Goal: Use online tool/utility: Utilize a website feature to perform a specific function

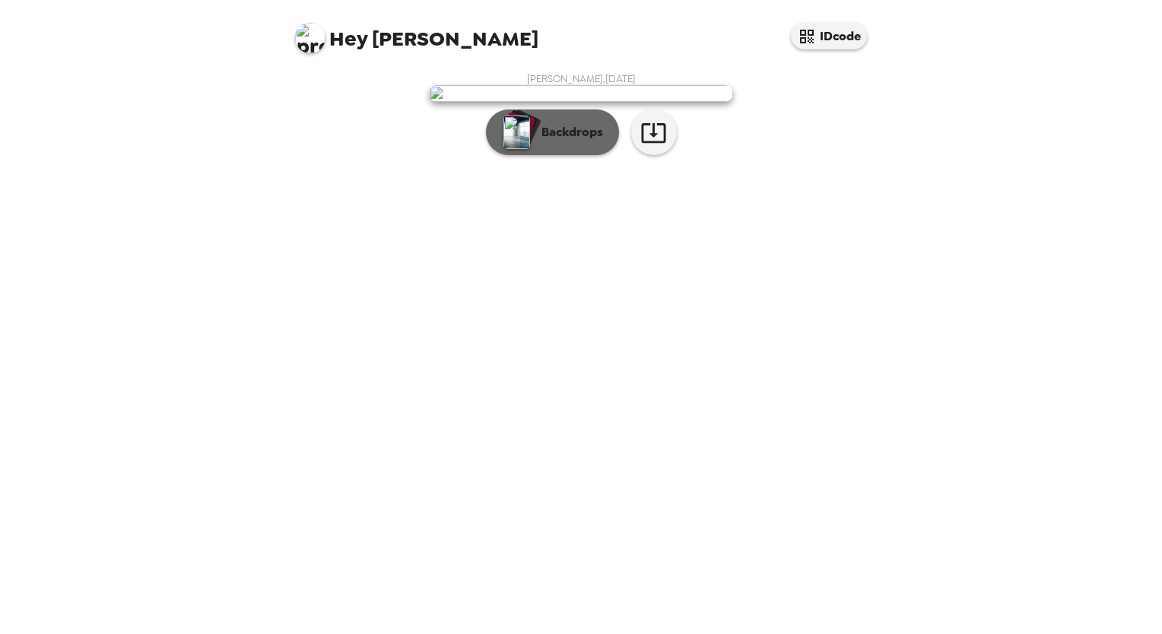
click at [565, 141] on p "Backdrops" at bounding box center [568, 132] width 69 height 18
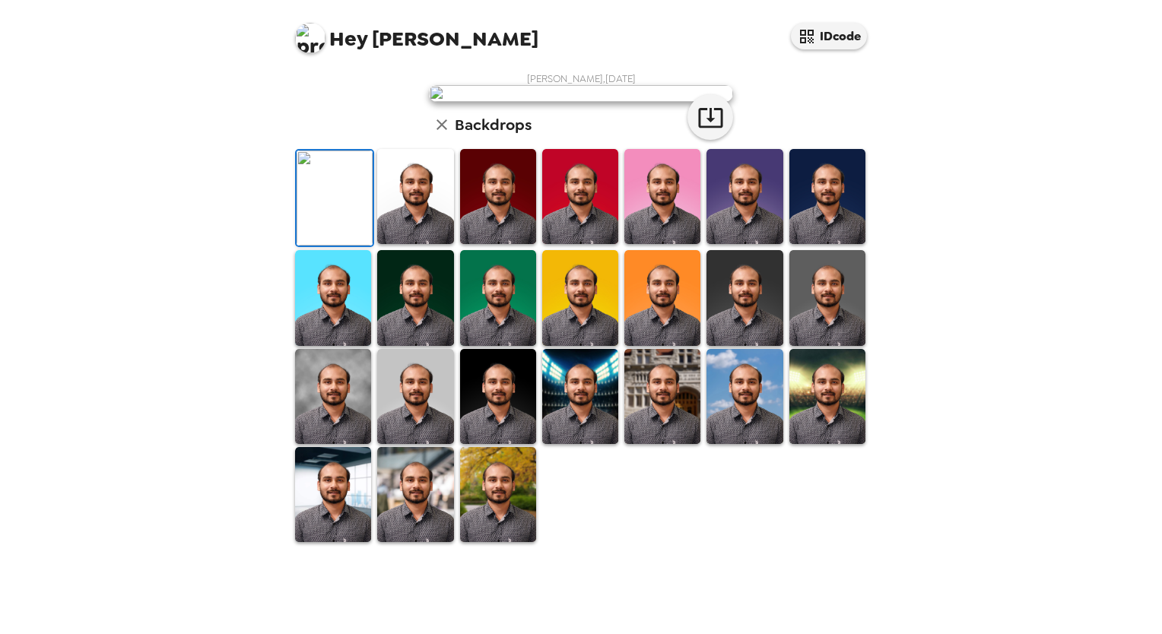
scroll to position [219, 0]
click at [420, 542] on img at bounding box center [415, 494] width 76 height 95
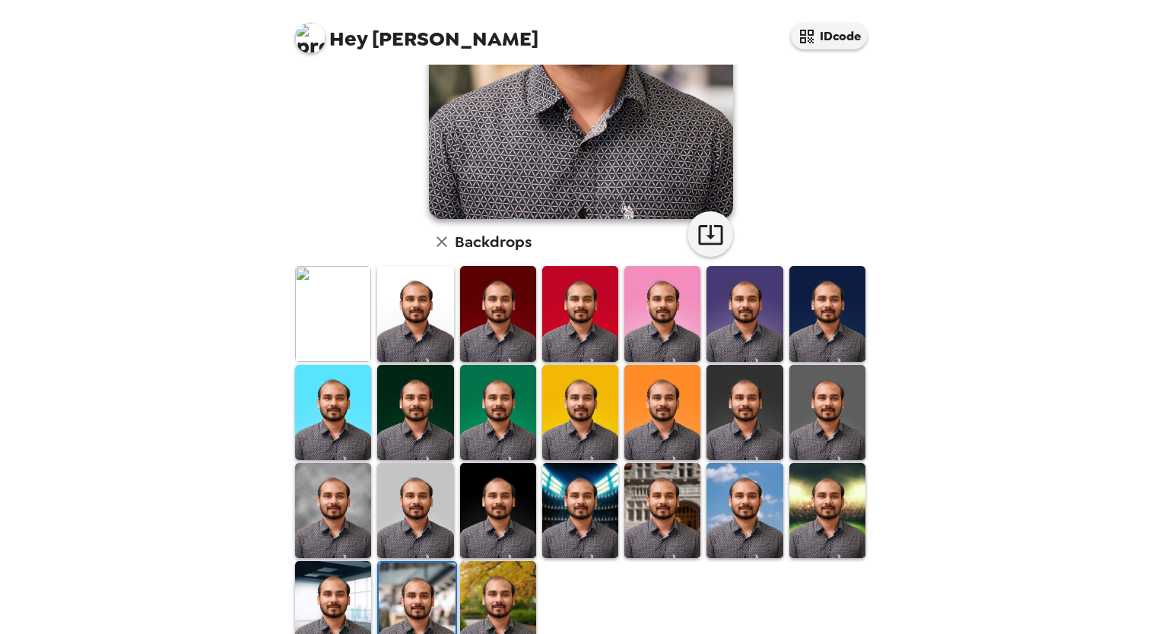
scroll to position [287, 0]
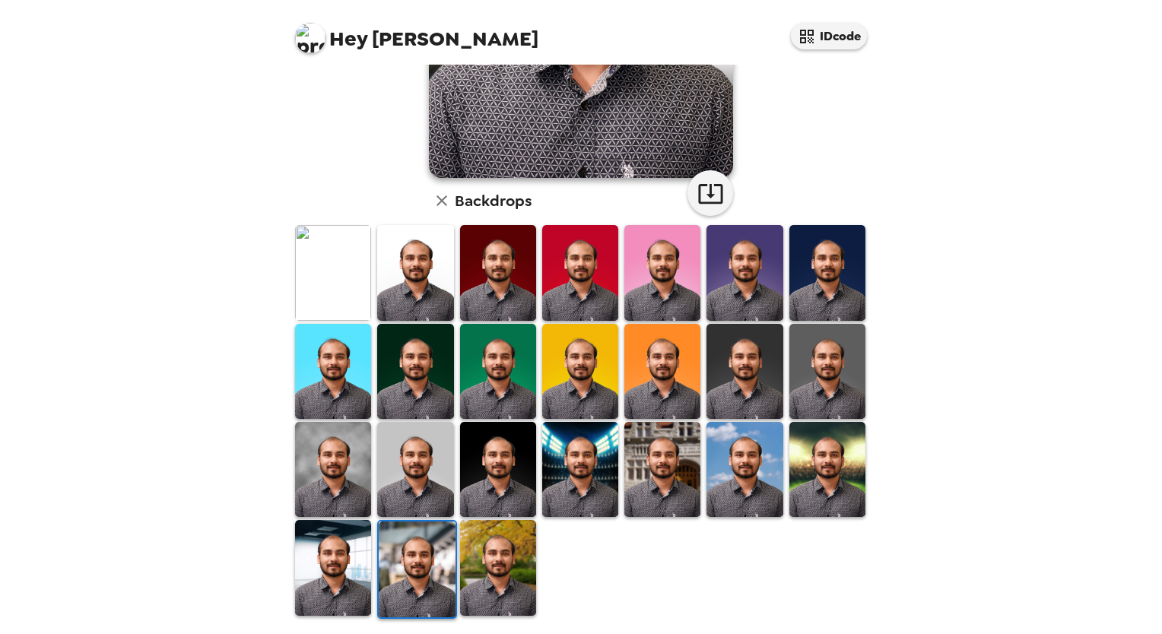
click at [423, 369] on img at bounding box center [415, 371] width 76 height 95
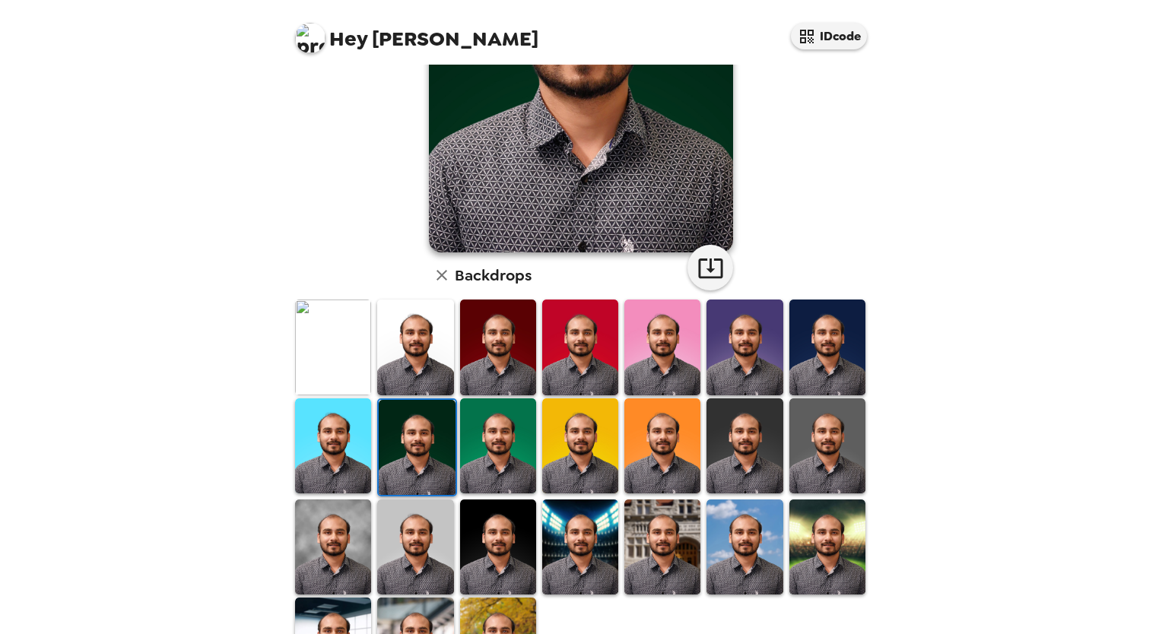
scroll to position [213, 0]
click at [493, 455] on img at bounding box center [498, 445] width 76 height 95
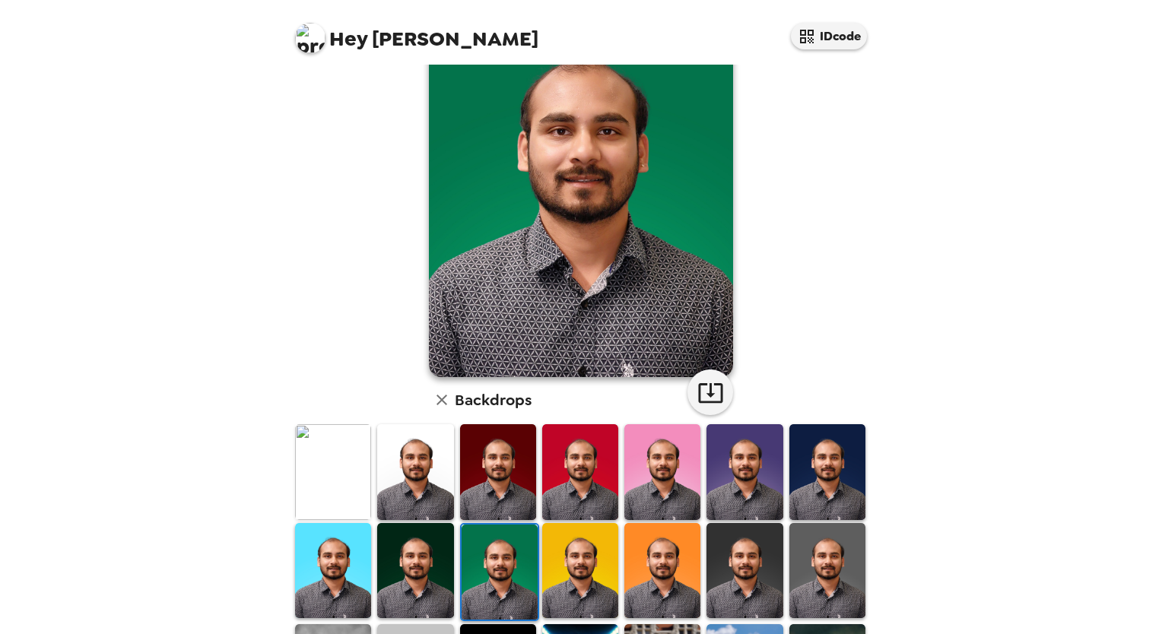
scroll to position [94, 0]
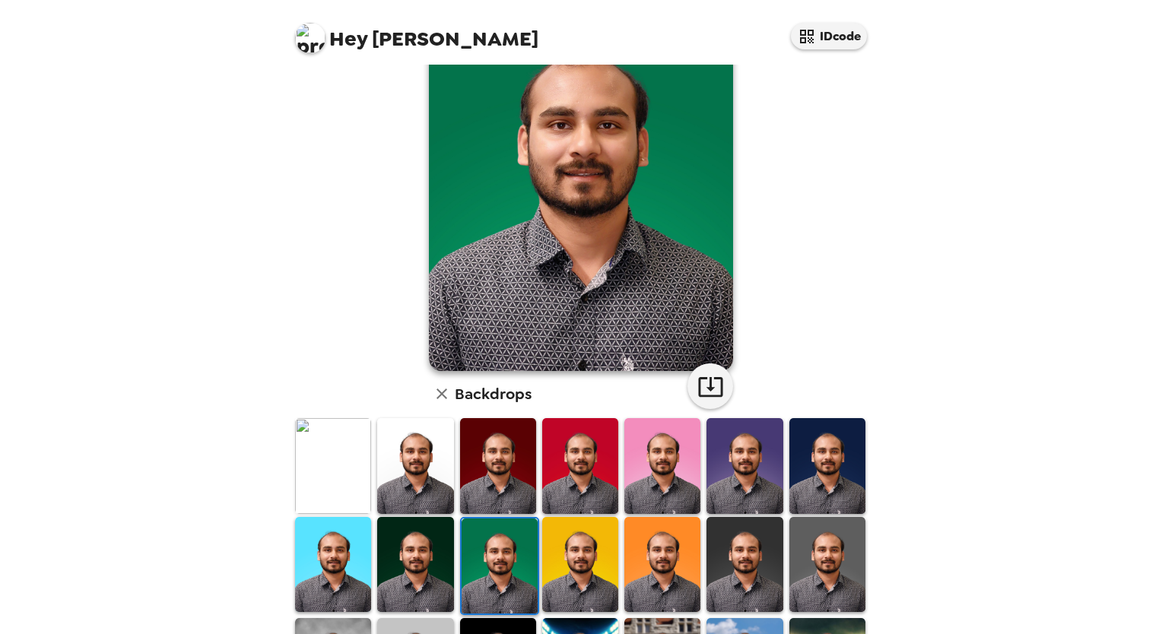
click at [331, 482] on img at bounding box center [333, 465] width 76 height 95
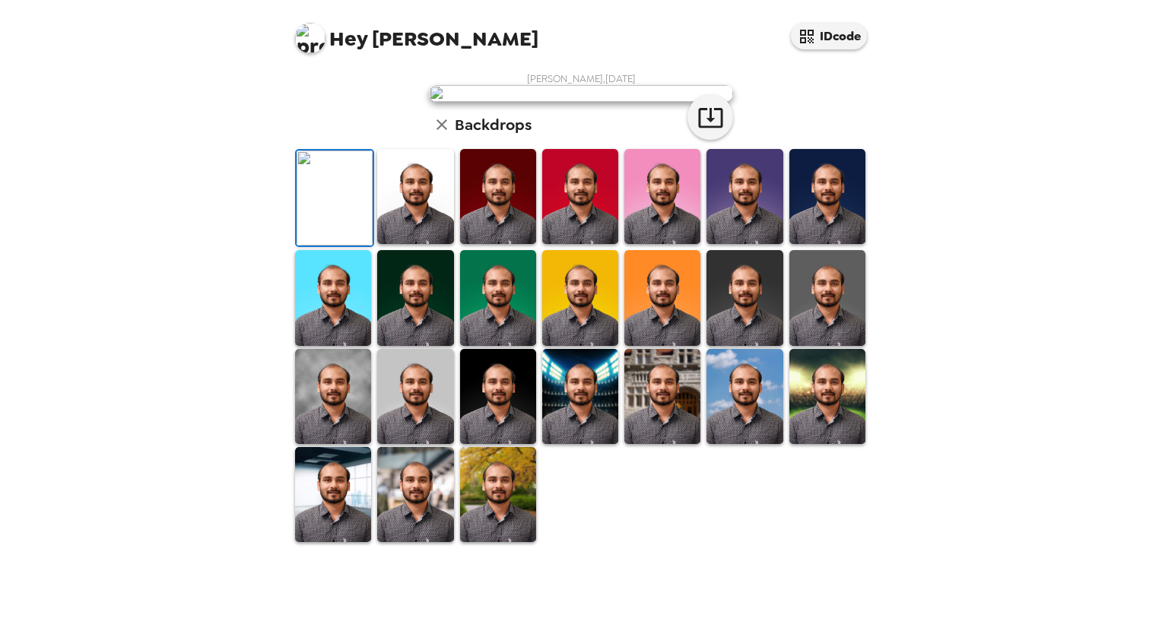
scroll to position [287, 0]
click at [493, 444] on img at bounding box center [498, 396] width 76 height 95
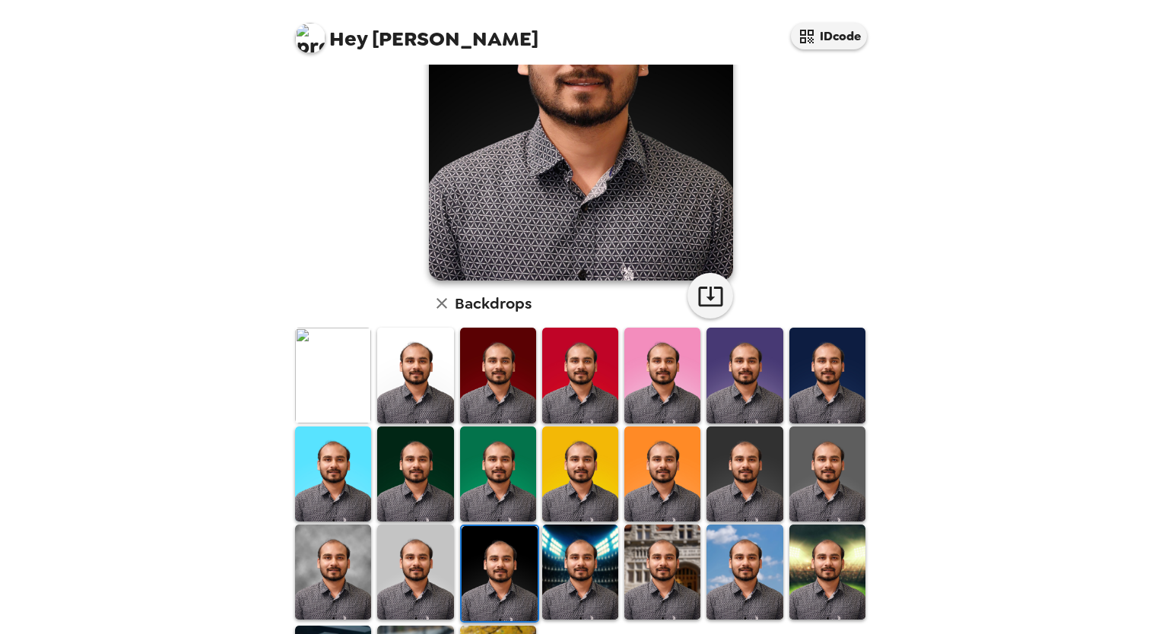
scroll to position [185, 0]
click at [819, 372] on img at bounding box center [827, 374] width 76 height 95
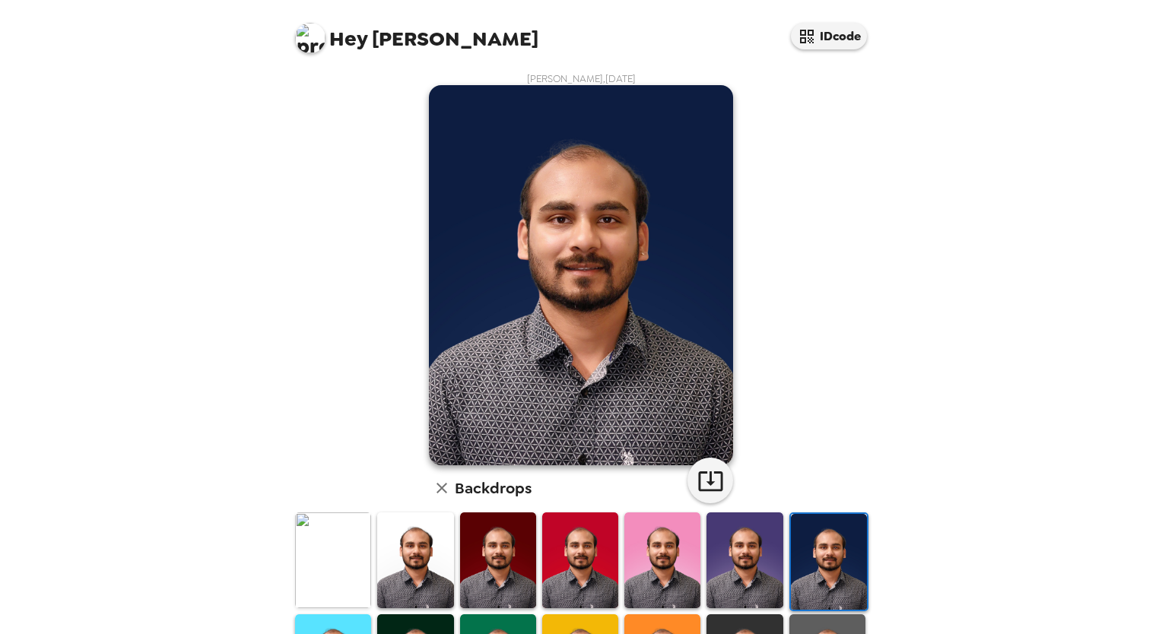
scroll to position [287, 0]
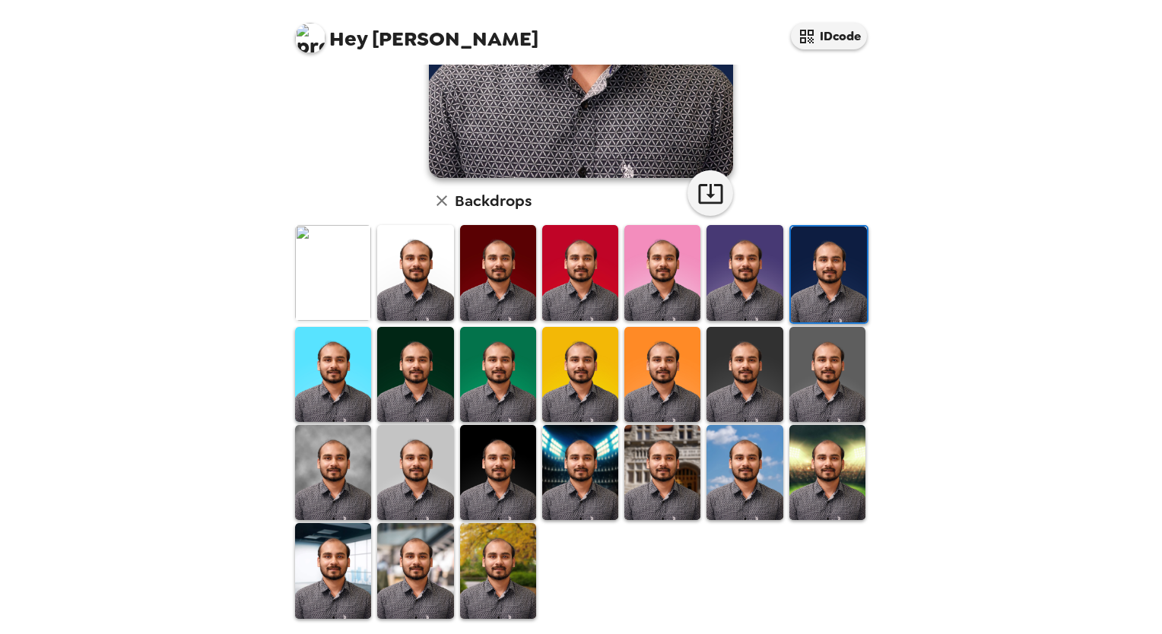
click at [427, 578] on img at bounding box center [415, 570] width 76 height 95
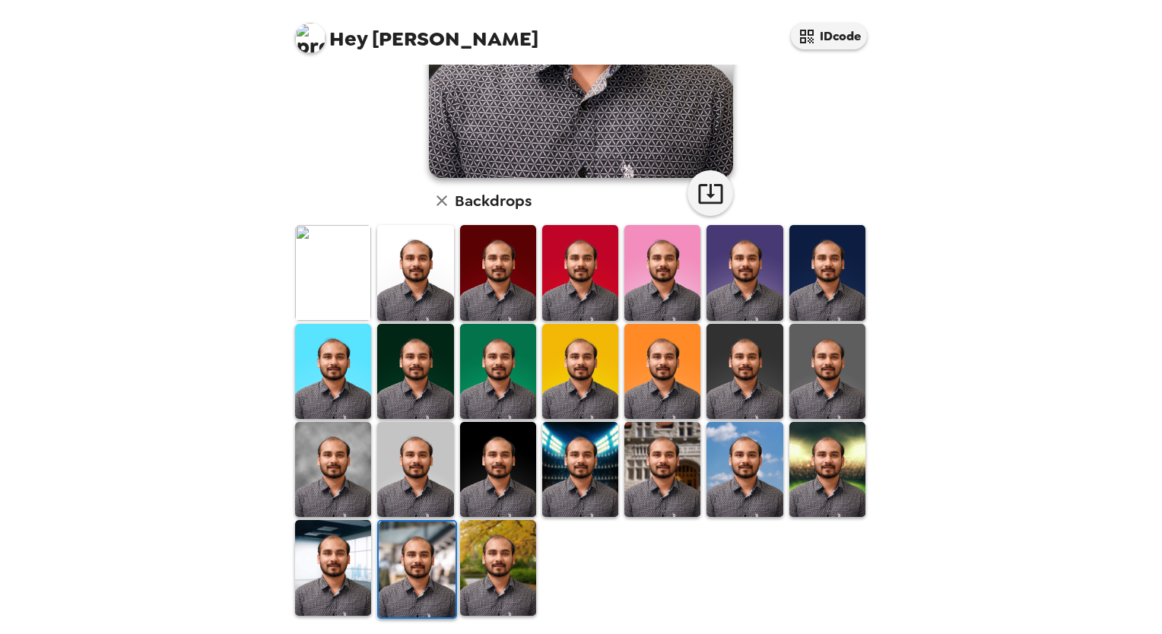
scroll to position [0, 0]
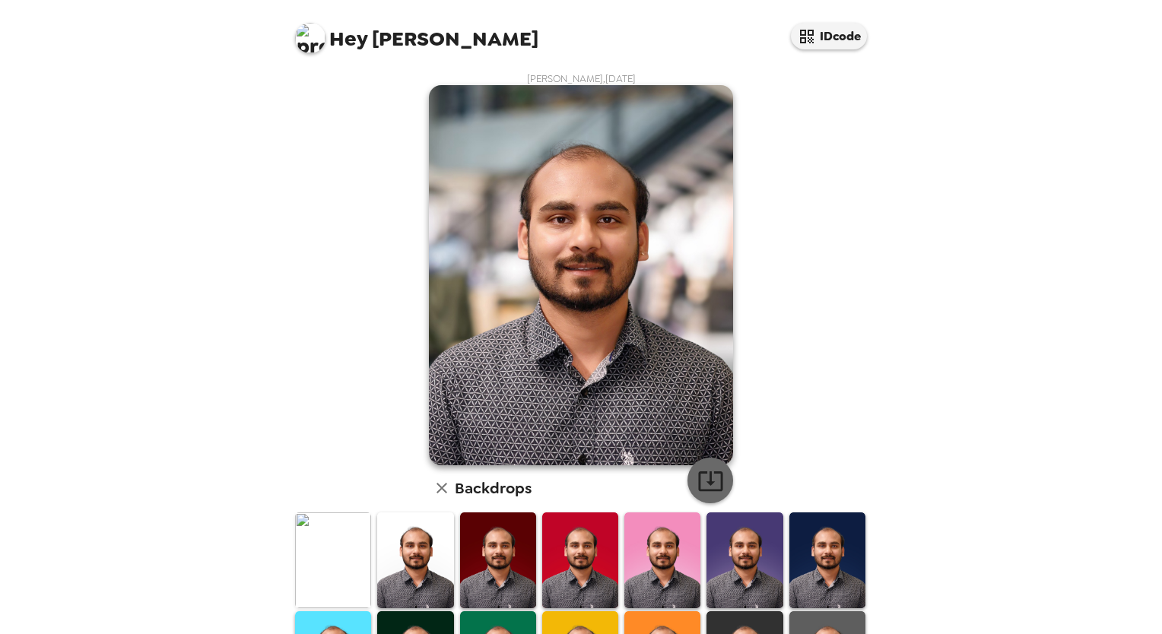
click at [701, 480] on icon "button" at bounding box center [710, 481] width 27 height 27
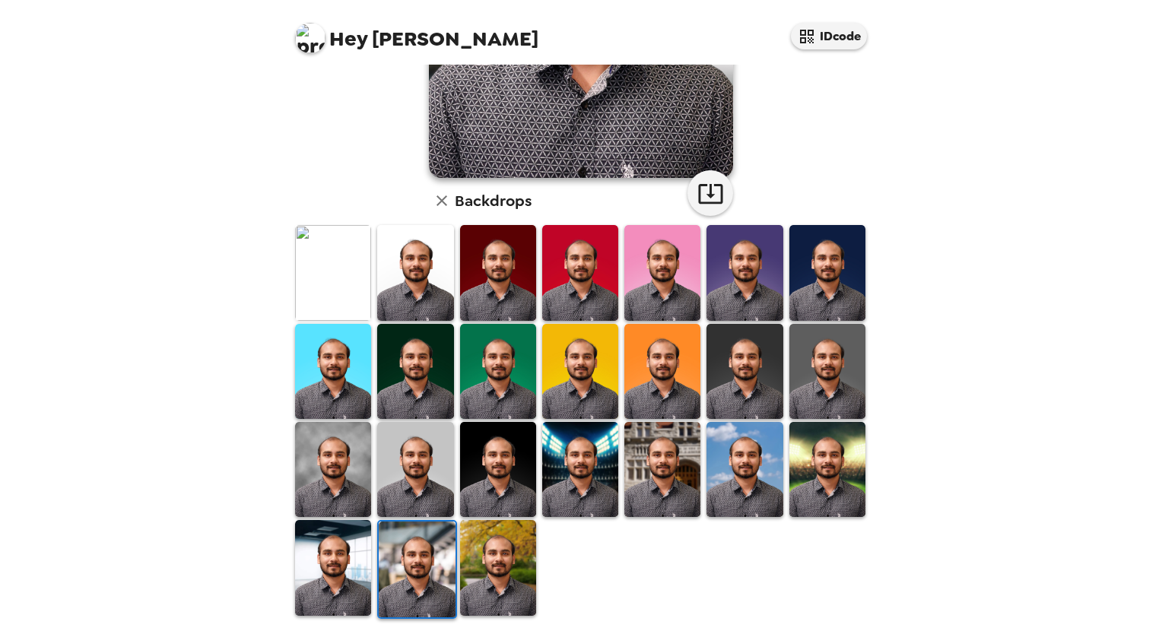
click at [341, 562] on img at bounding box center [333, 567] width 76 height 95
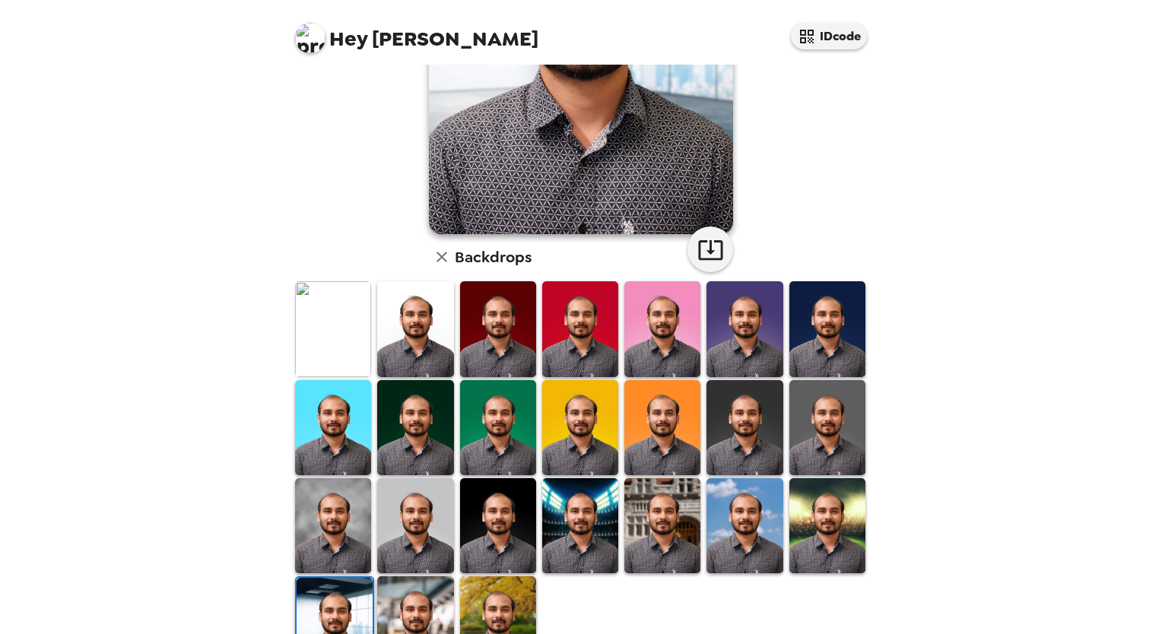
scroll to position [267, 0]
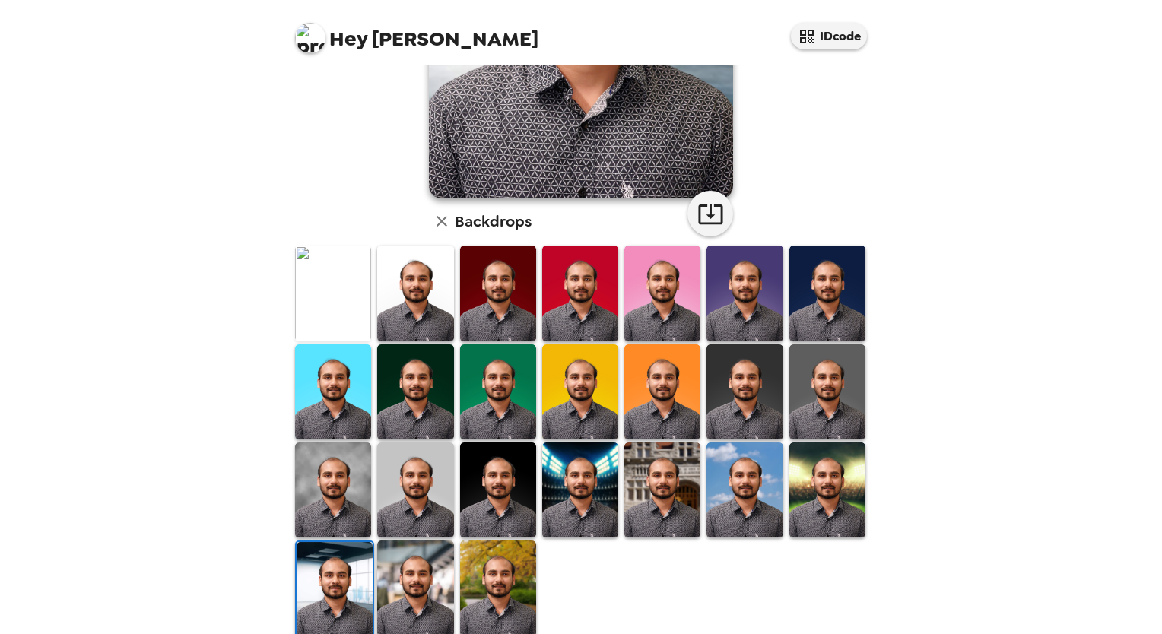
click at [335, 303] on img at bounding box center [333, 293] width 76 height 95
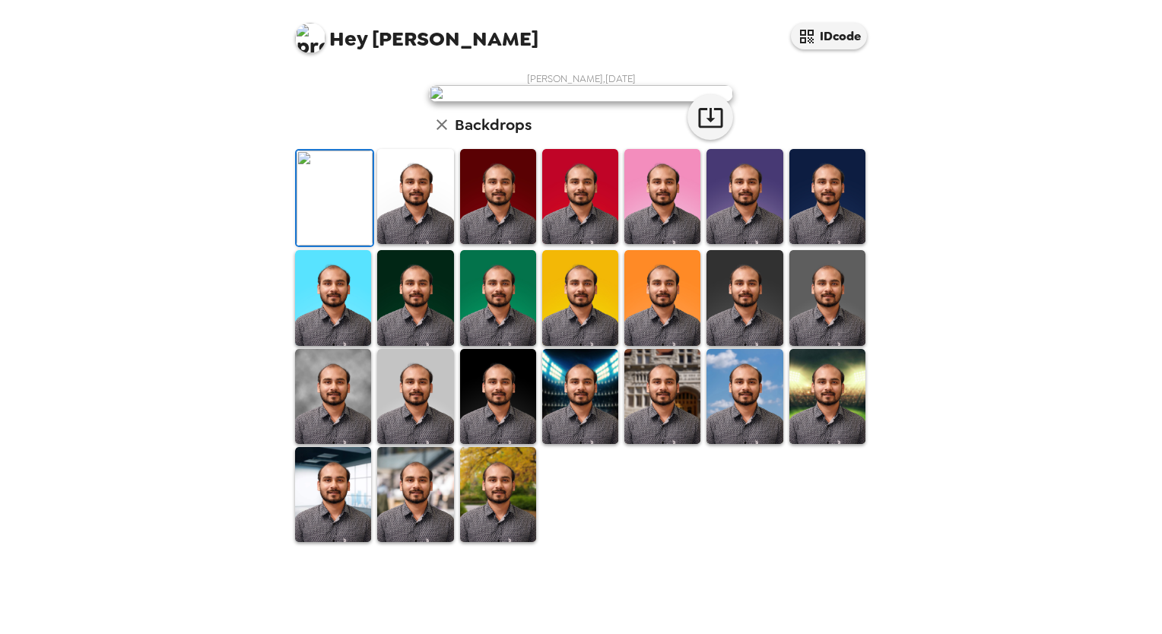
scroll to position [0, 0]
click at [705, 131] on icon "button" at bounding box center [710, 117] width 27 height 27
